Goal: Navigation & Orientation: Find specific page/section

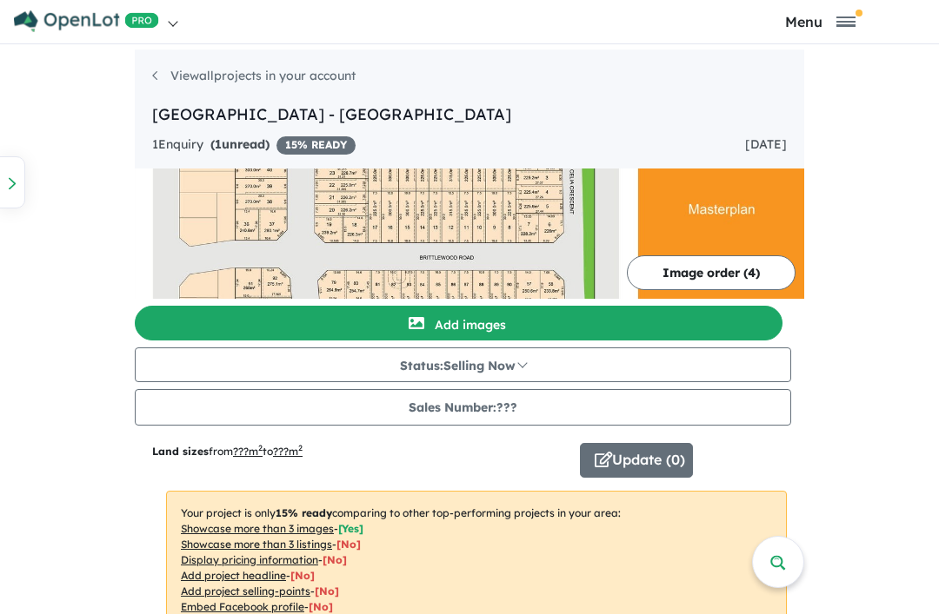
click at [804, 195] on img at bounding box center [469, 234] width 669 height 130
click at [18, 179] on div at bounding box center [12, 182] width 26 height 52
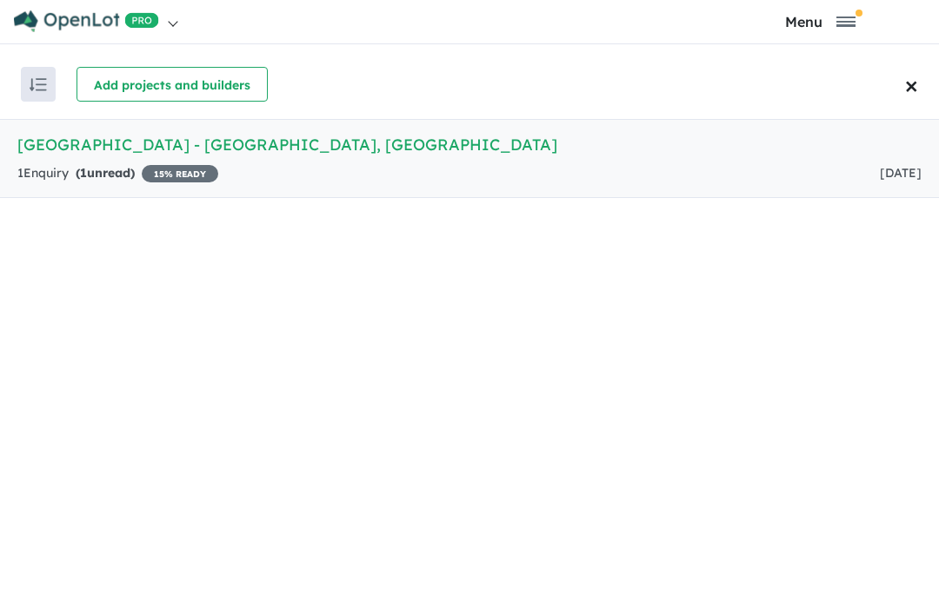
click at [908, 86] on span "×" at bounding box center [911, 85] width 13 height 44
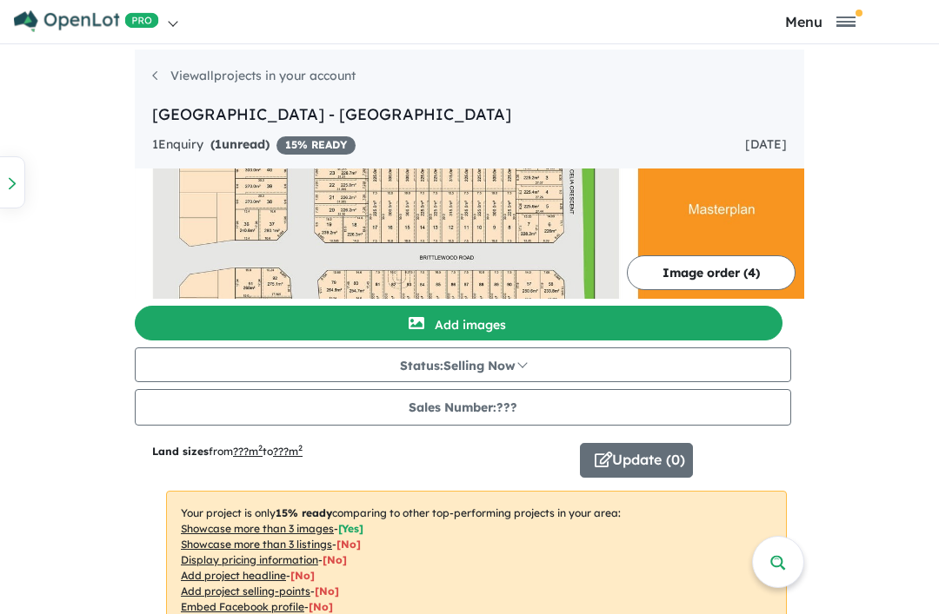
click at [175, 22] on link at bounding box center [241, 21] width 456 height 43
click at [113, 110] on link "My Dashboard (1)" at bounding box center [99, 106] width 171 height 40
click at [787, 558] on p "Your project is only 15 % ready comparing to other top-performing projects in y…" at bounding box center [476, 623] width 621 height 264
click at [859, 10] on span "Toggle navigation" at bounding box center [858, 13] width 7 height 7
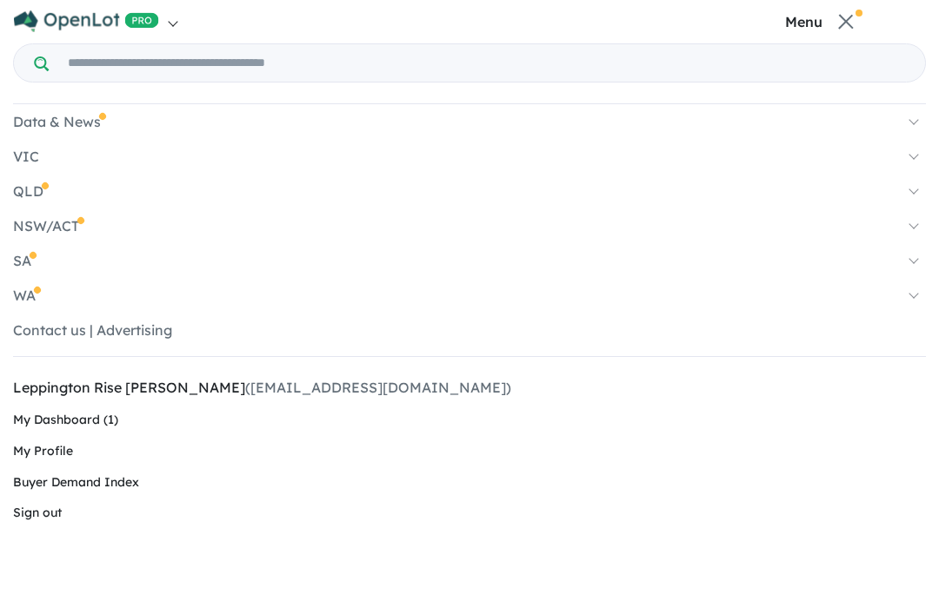
click at [45, 232] on link "NSW/ACT" at bounding box center [469, 225] width 913 height 17
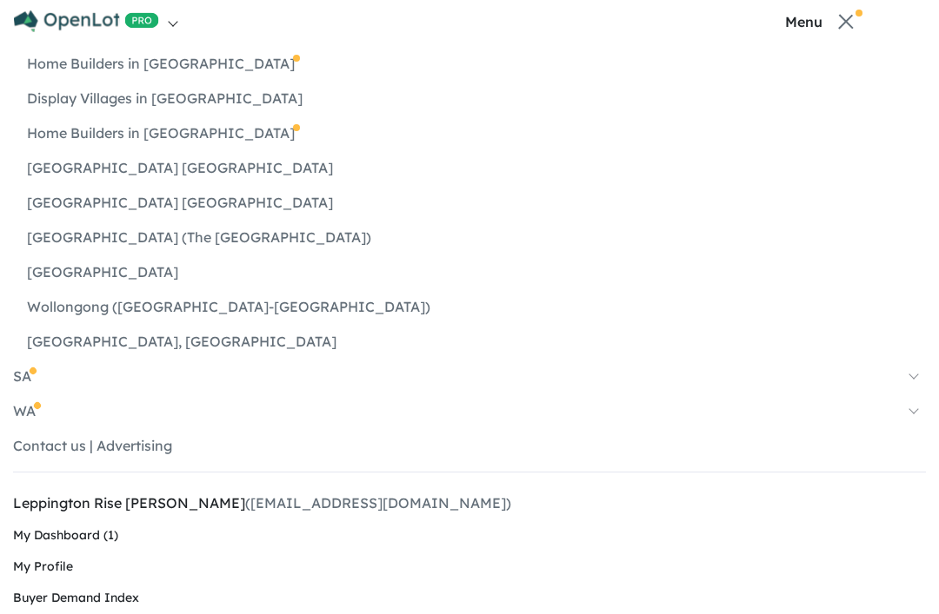
scroll to position [232, 0]
click at [95, 541] on link "My Dashboard (1)" at bounding box center [469, 536] width 913 height 31
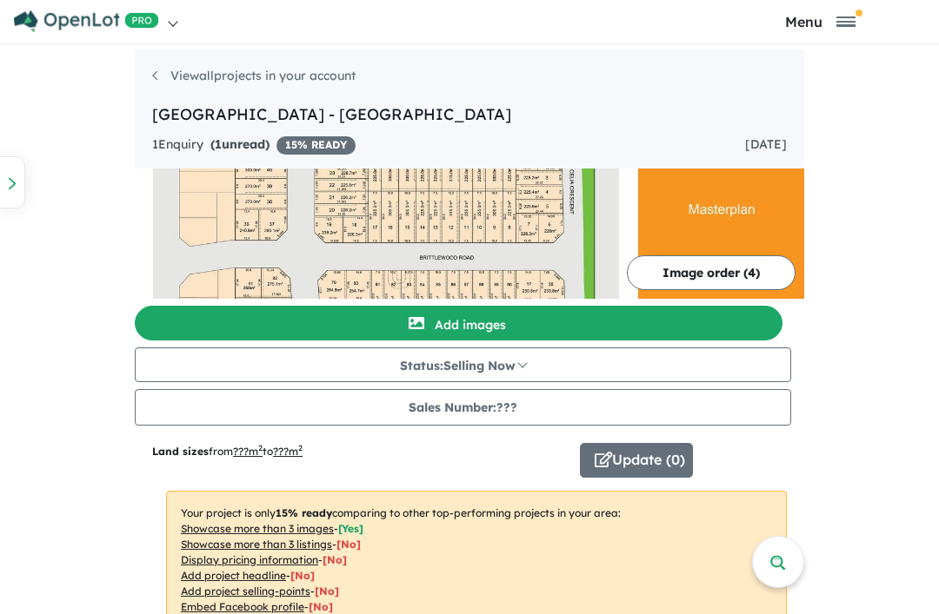
click at [152, 83] on link "View all projects in your account" at bounding box center [253, 76] width 203 height 16
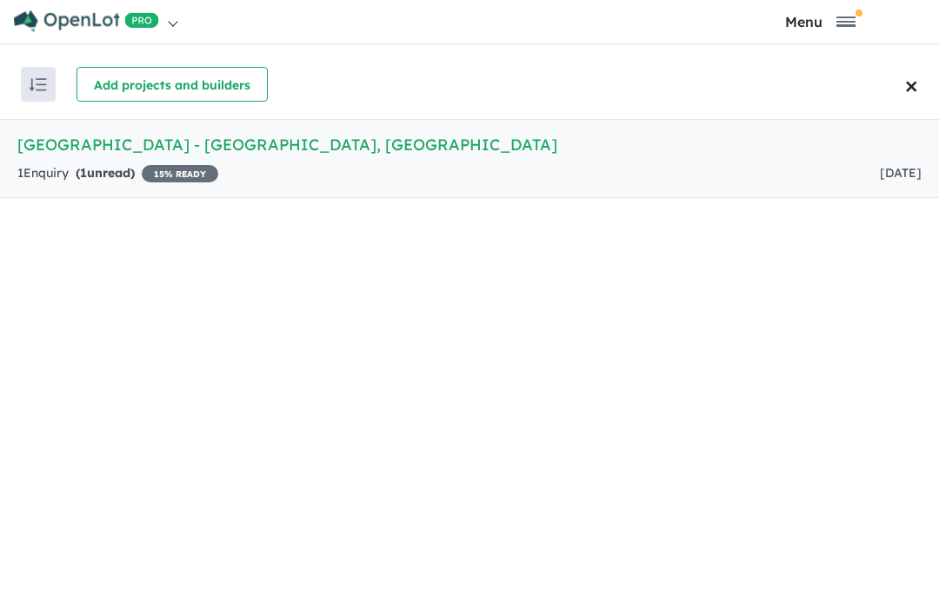
click at [43, 90] on img "button" at bounding box center [38, 84] width 17 height 13
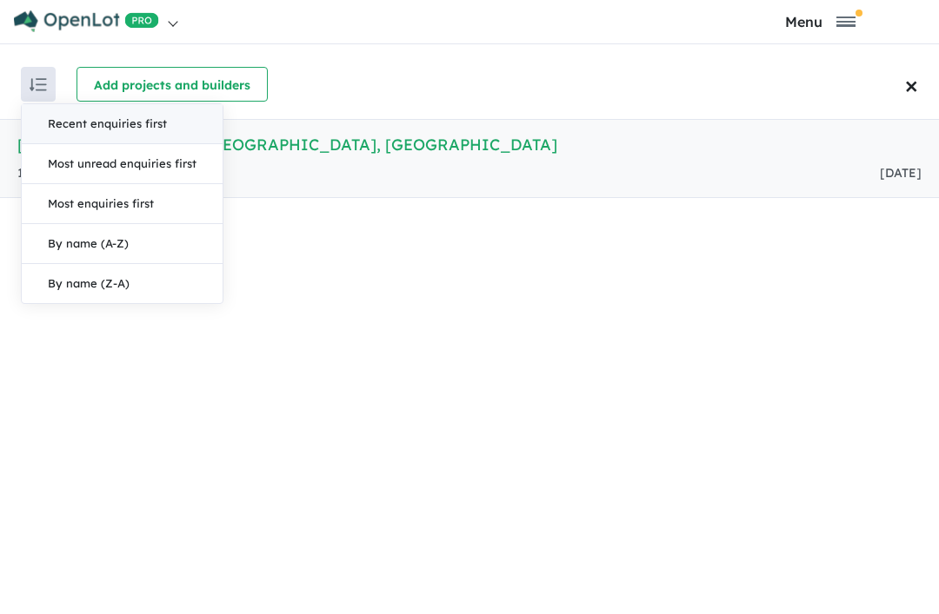
click at [400, 74] on div "Add projects and builders" at bounding box center [507, 84] width 862 height 35
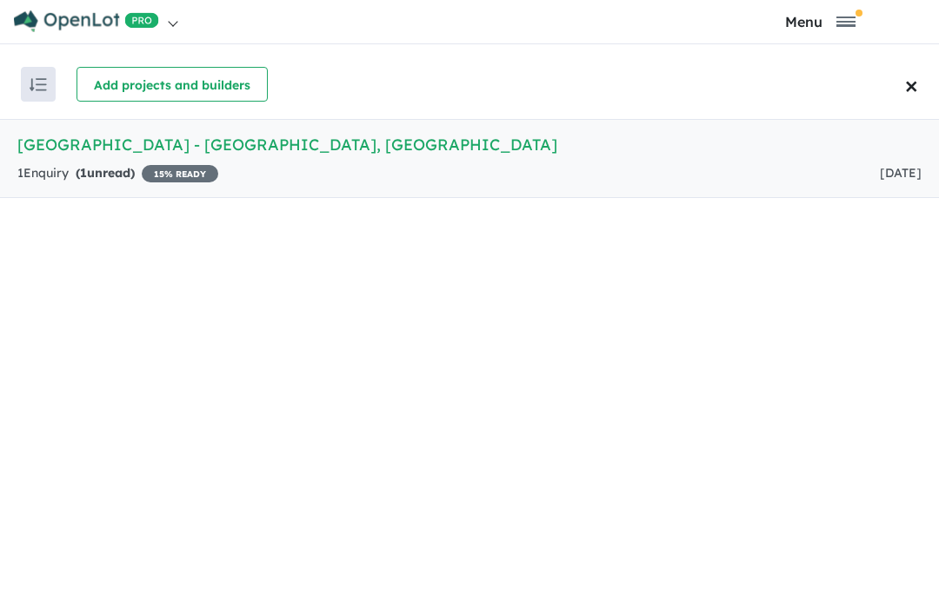
click at [830, 17] on button "Menu" at bounding box center [821, 21] width 229 height 17
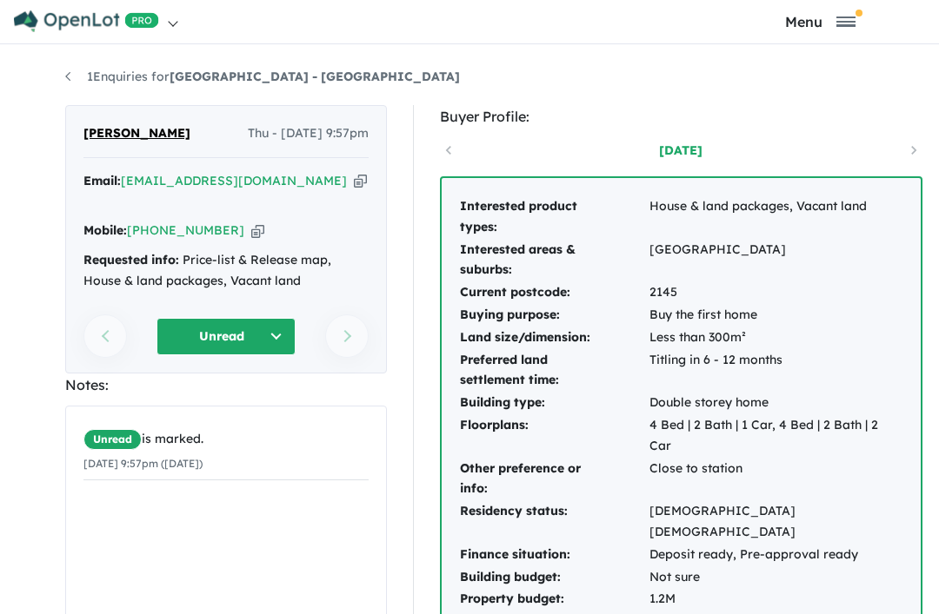
click at [860, 17] on span "Toggle navigation" at bounding box center [858, 13] width 7 height 7
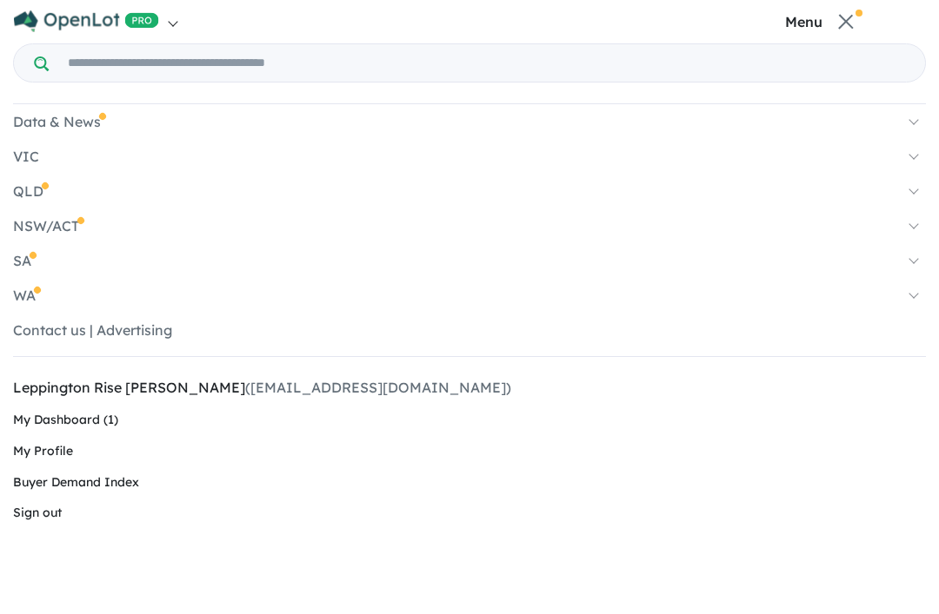
click at [846, 21] on span "Toggle navigation" at bounding box center [846, 21] width 15 height 15
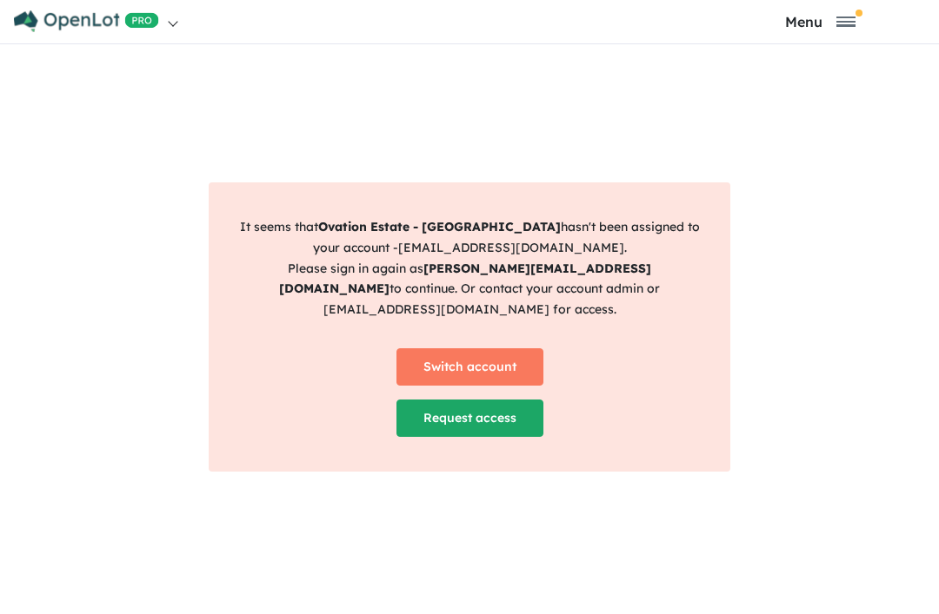
click at [492, 351] on link "Switch account" at bounding box center [469, 367] width 147 height 37
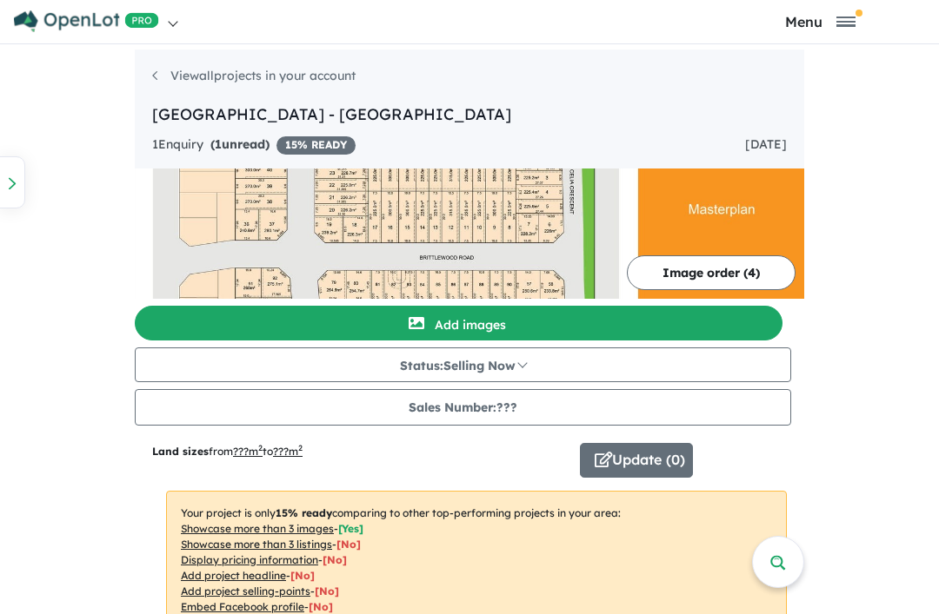
click at [152, 69] on link "View all projects in your account" at bounding box center [253, 76] width 203 height 16
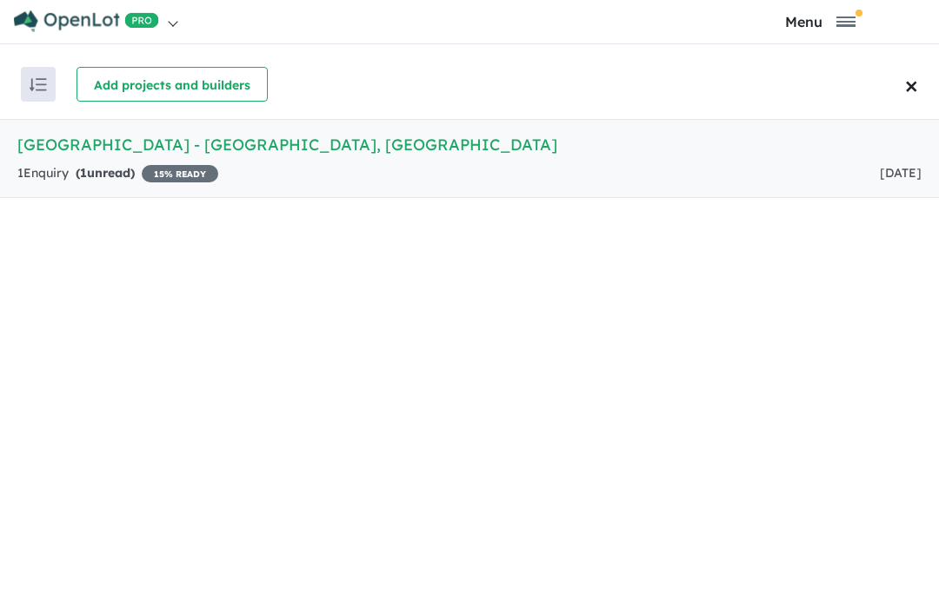
click at [26, 101] on button "button" at bounding box center [38, 84] width 35 height 35
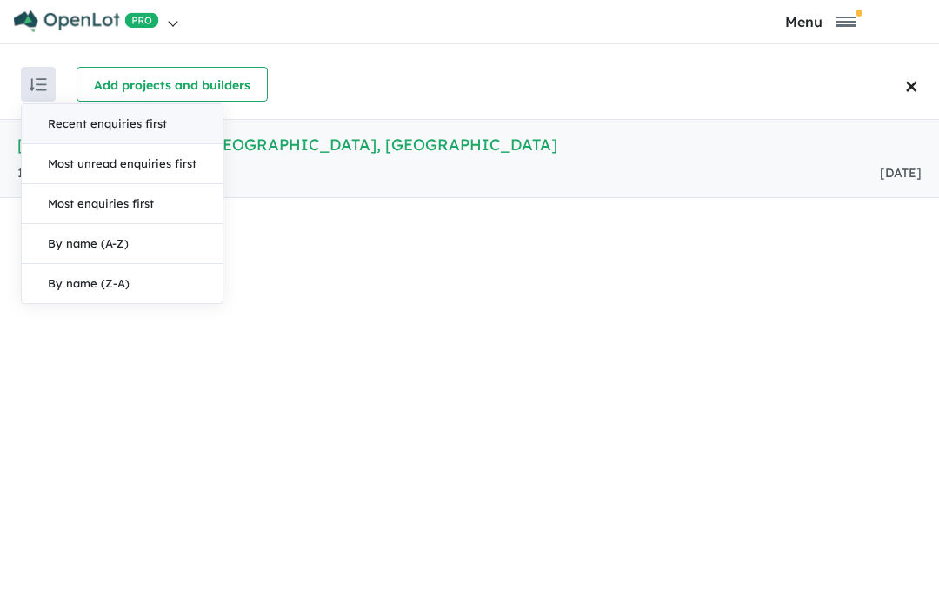
click at [322, 267] on div "Recent enquiries first Most unread enquiries first Most enquiries first By name…" at bounding box center [469, 334] width 939 height 569
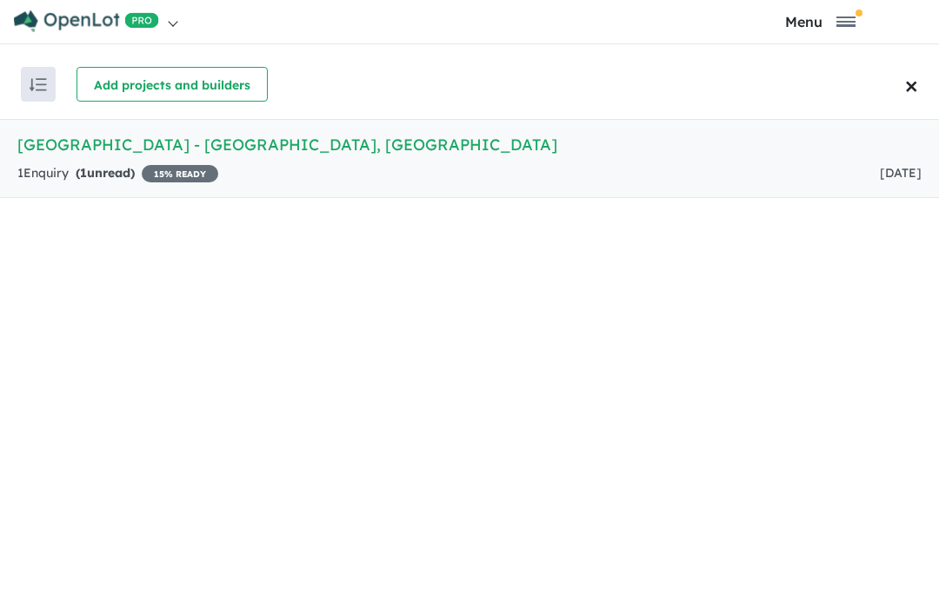
click at [916, 82] on span "×" at bounding box center [911, 85] width 13 height 44
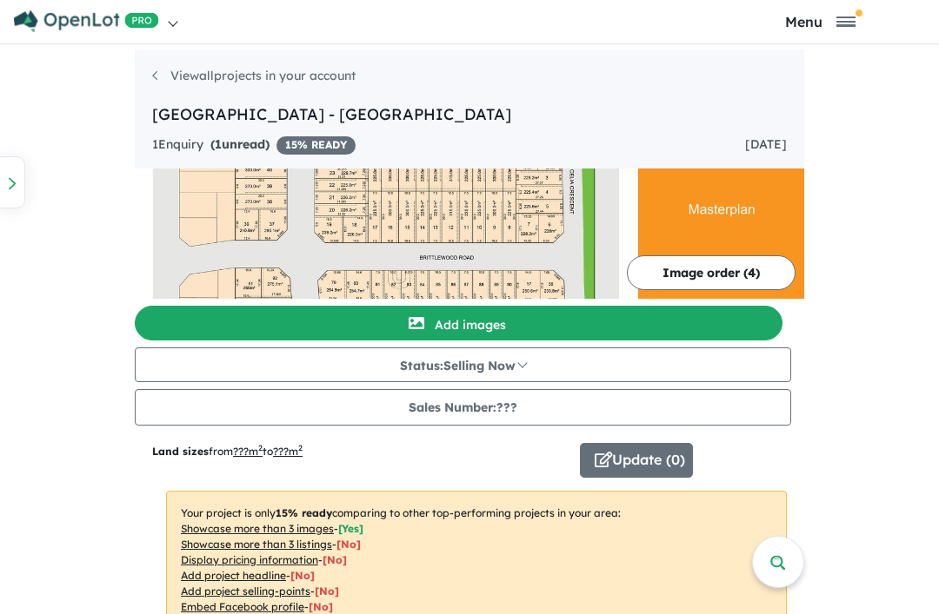
click at [152, 69] on link "View all projects in your account" at bounding box center [253, 76] width 203 height 16
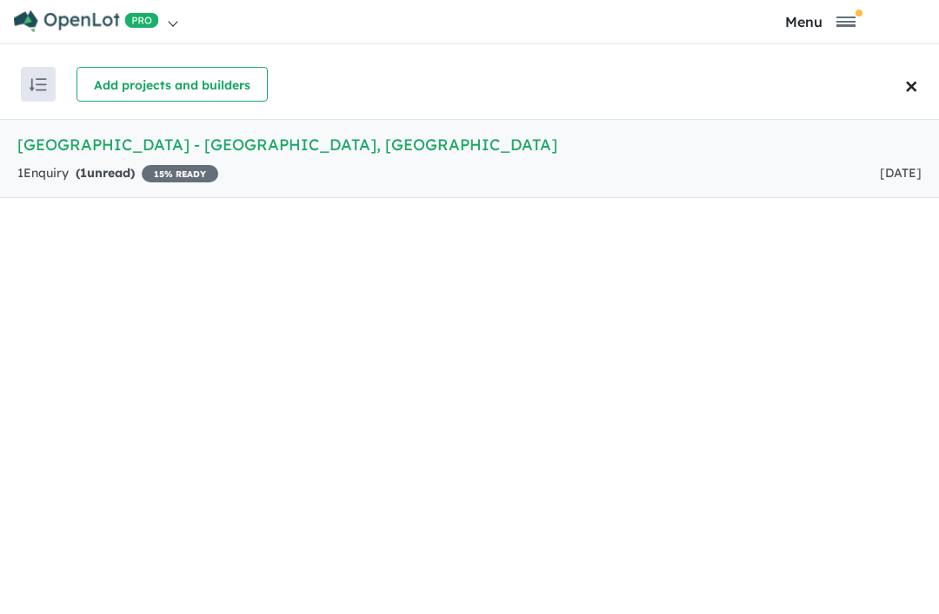
click at [860, 16] on span "Toggle navigation" at bounding box center [858, 13] width 7 height 7
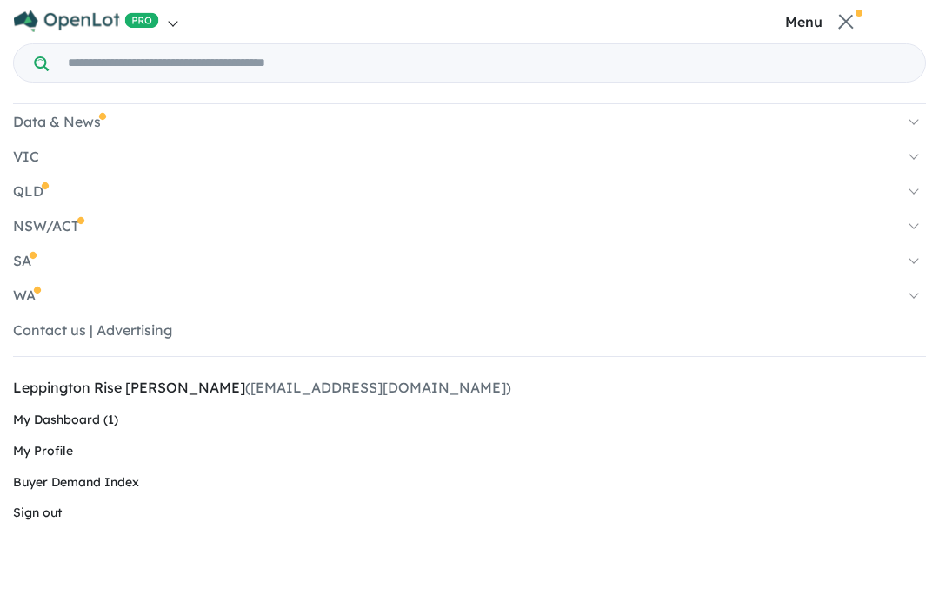
click at [805, 22] on span "Menu" at bounding box center [803, 22] width 37 height 0
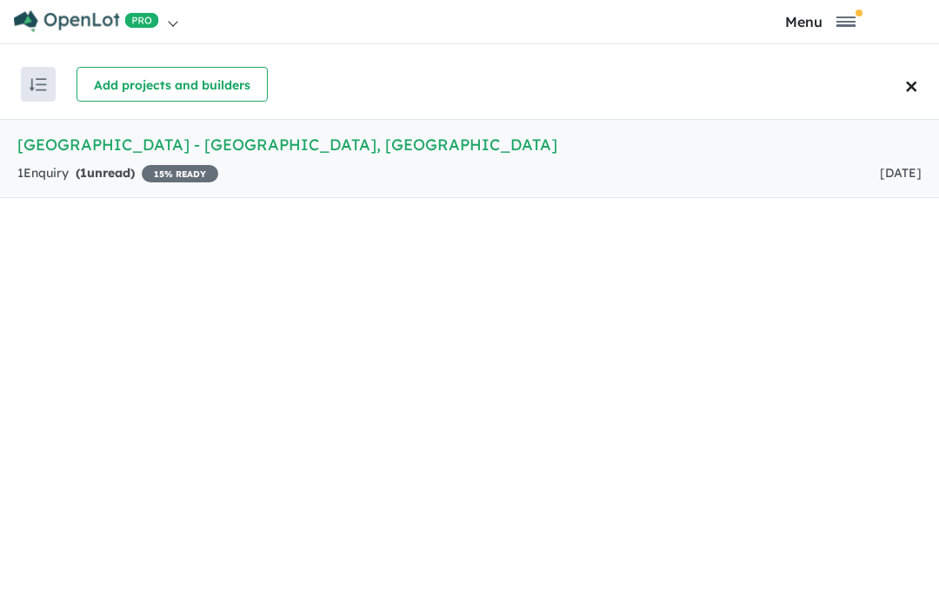
click at [847, 23] on span "Toggle navigation" at bounding box center [845, 22] width 19 height 10
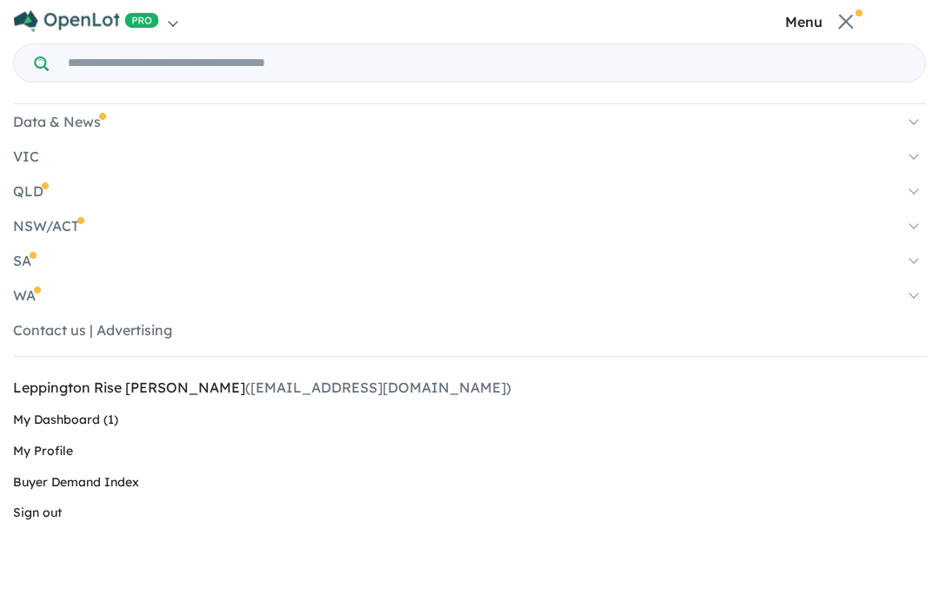
click at [795, 22] on span "Menu" at bounding box center [803, 22] width 37 height 0
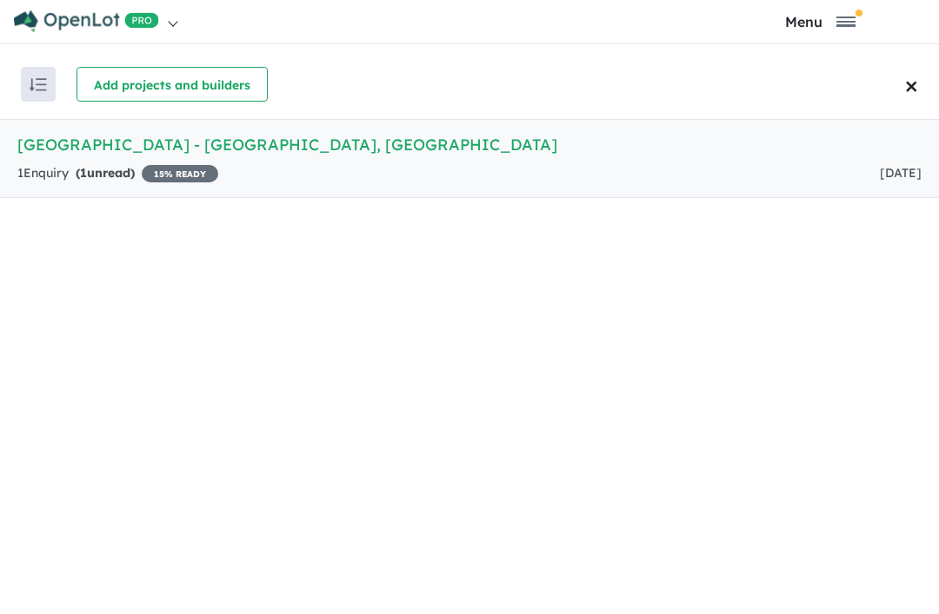
click at [38, 88] on img "button" at bounding box center [38, 84] width 17 height 13
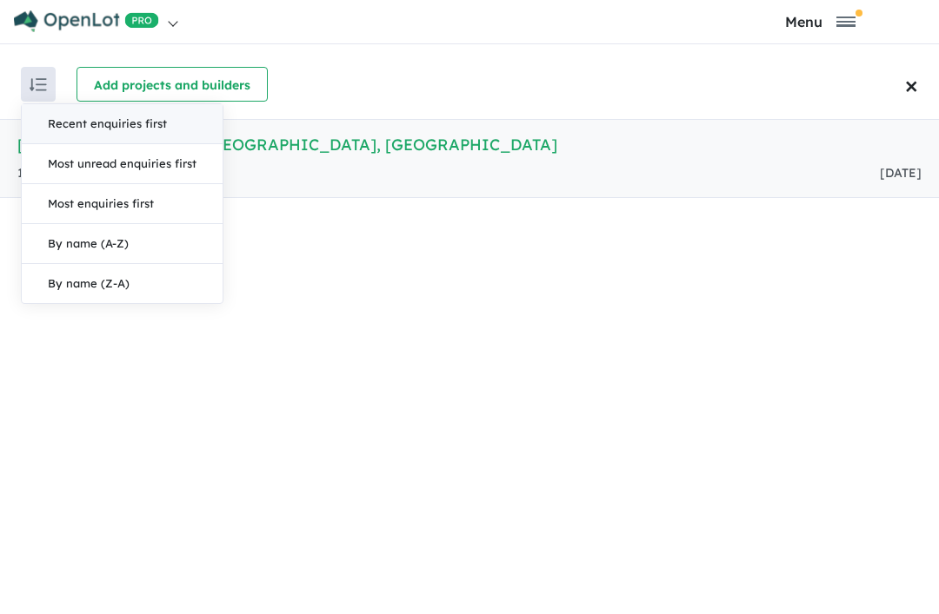
click at [270, 363] on div "Recent enquiries first Most unread enquiries first Most enquiries first By name…" at bounding box center [469, 334] width 939 height 569
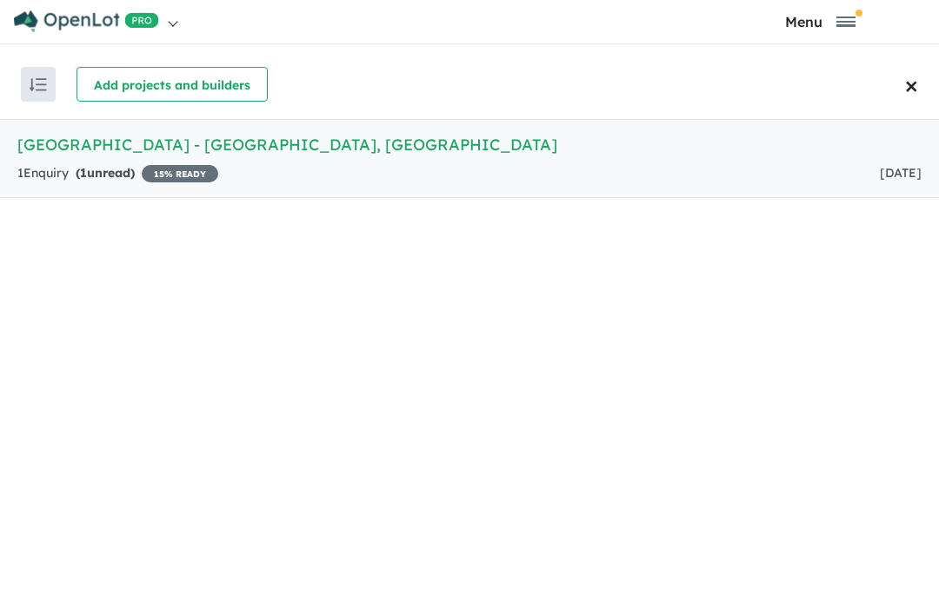
click at [856, 17] on span "Toggle navigation" at bounding box center [858, 13] width 7 height 7
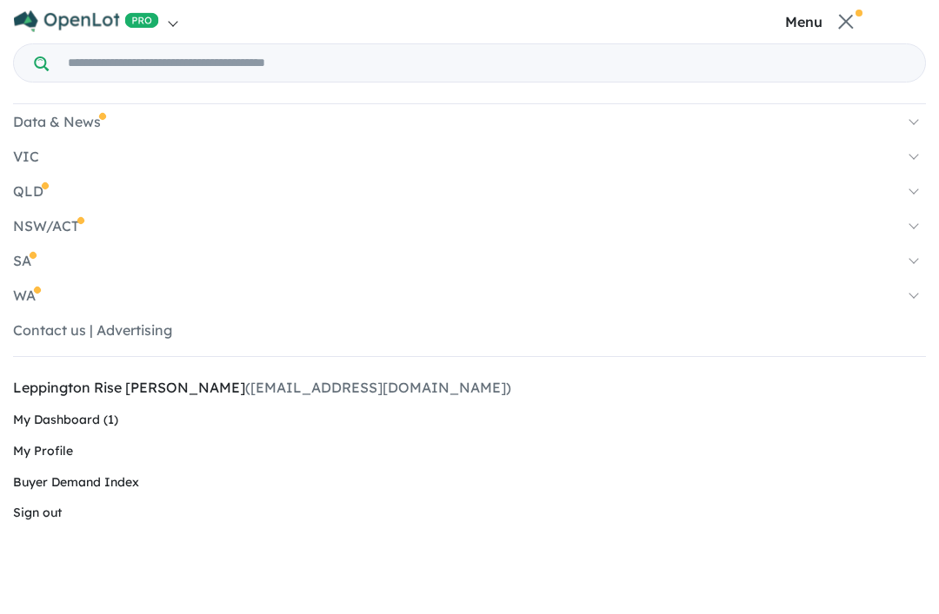
click at [851, 3] on nav "Homepage My Dashboard (1) Buyer Demand Index Suburb/Council Report Sales Traini…" at bounding box center [469, 329] width 913 height 658
click at [862, 9] on nav "Homepage My Dashboard (1) Buyer Demand Index Suburb/Council Report Sales Traini…" at bounding box center [469, 329] width 913 height 658
click at [813, 22] on span "Menu" at bounding box center [803, 22] width 37 height 0
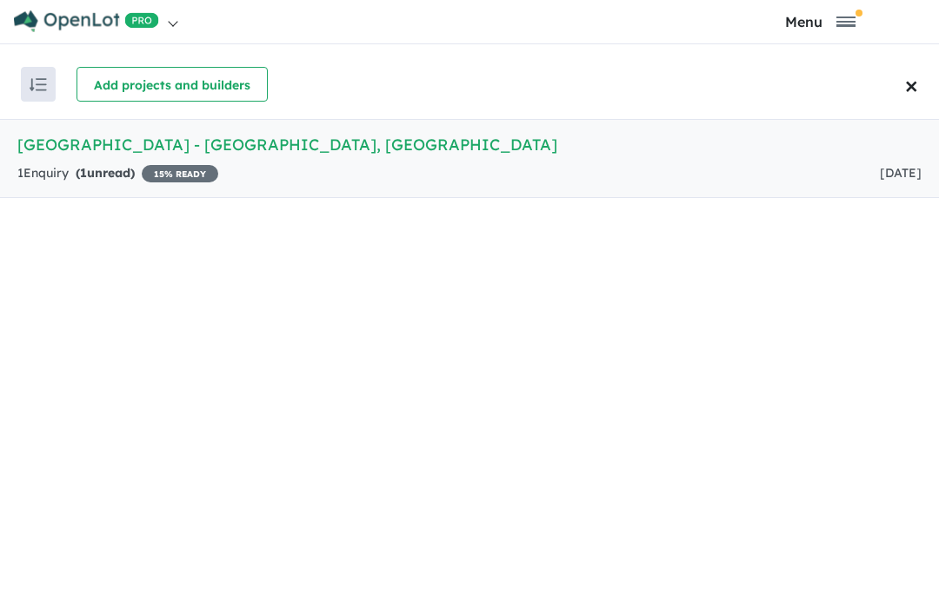
click at [178, 33] on link at bounding box center [241, 21] width 456 height 43
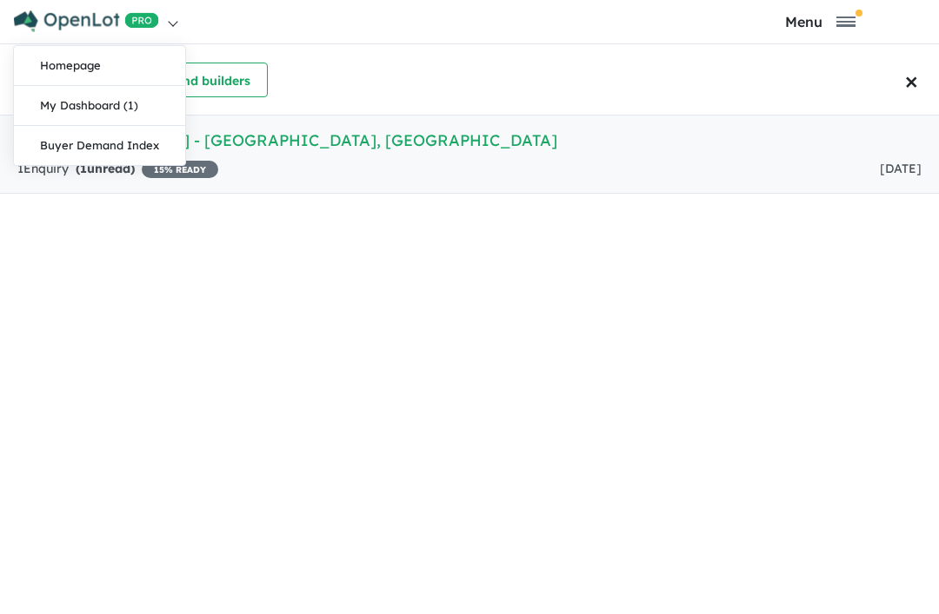
scroll to position [37, 0]
click at [86, 67] on link "Homepage" at bounding box center [99, 66] width 171 height 40
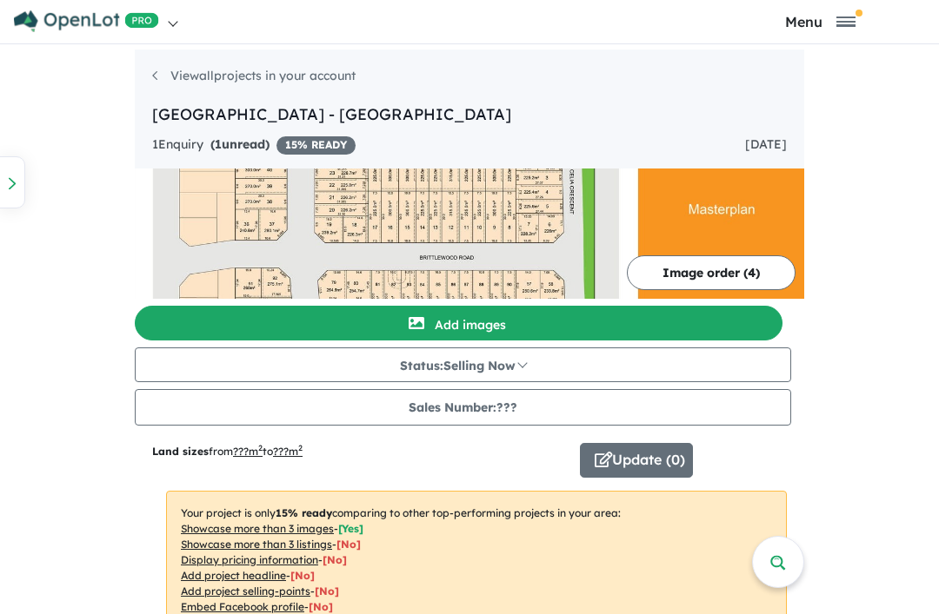
click at [852, 18] on span "Toggle navigation" at bounding box center [845, 18] width 19 height 2
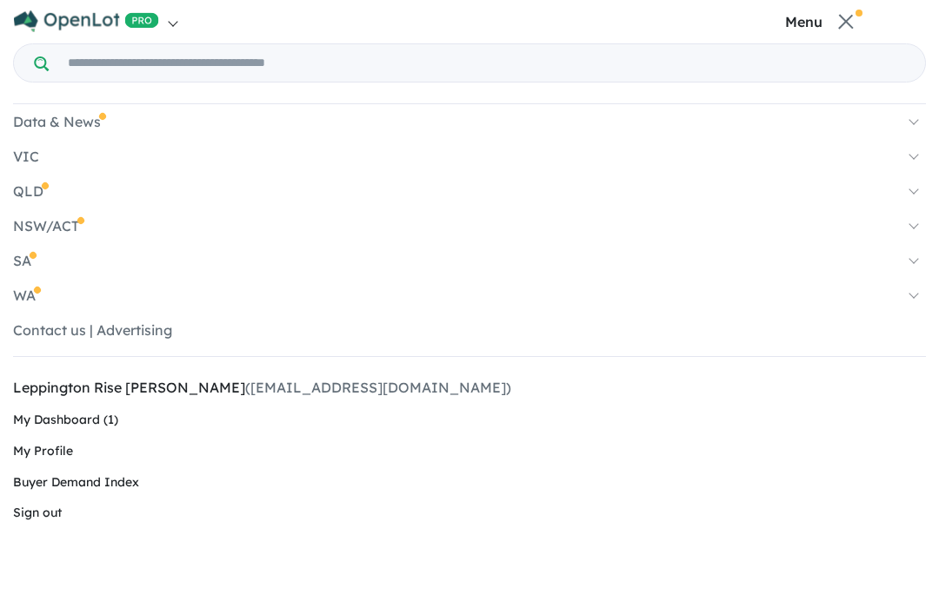
click at [56, 451] on span "My Profile" at bounding box center [43, 451] width 60 height 16
